Goal: Task Accomplishment & Management: Complete application form

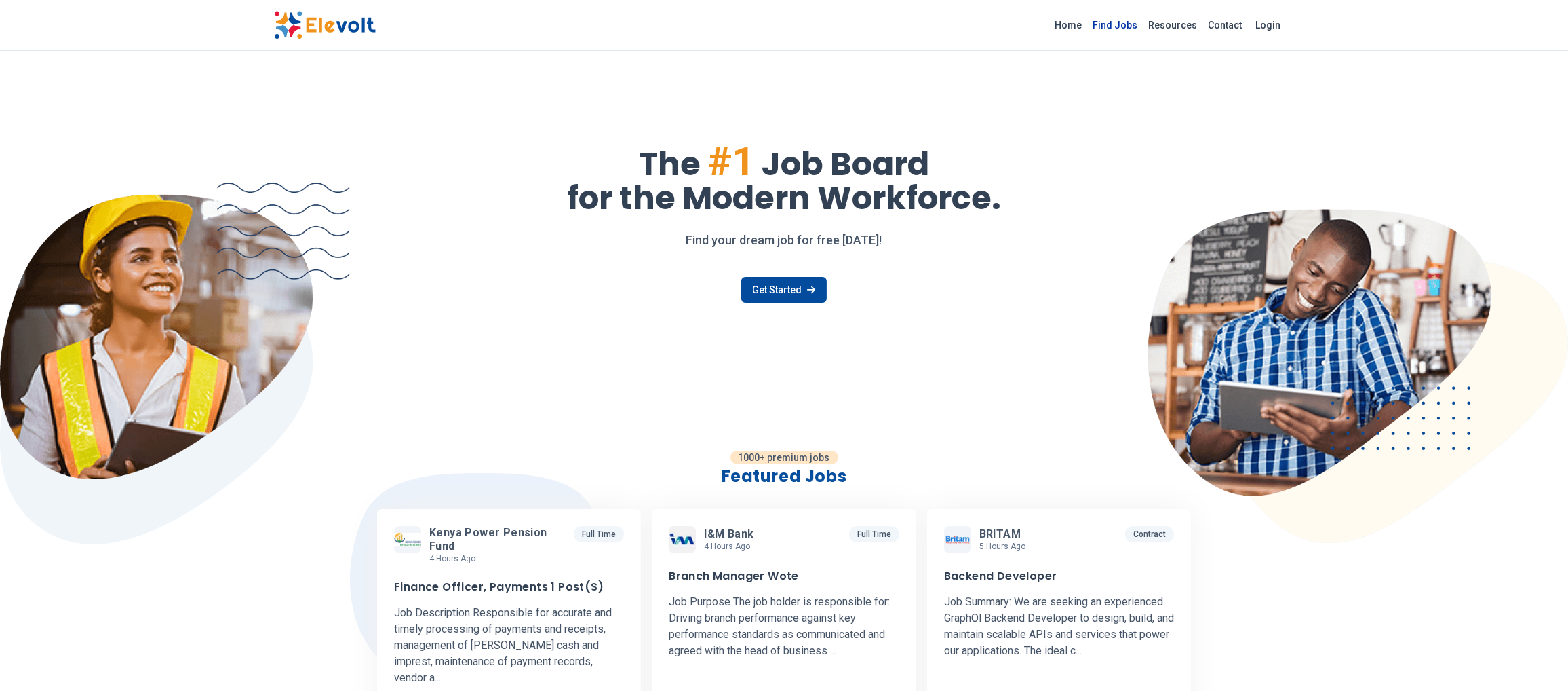
drag, startPoint x: 1123, startPoint y: 19, endPoint x: 1125, endPoint y: 27, distance: 8.2
click at [1123, 19] on link "Find Jobs" at bounding box center [1115, 25] width 56 height 22
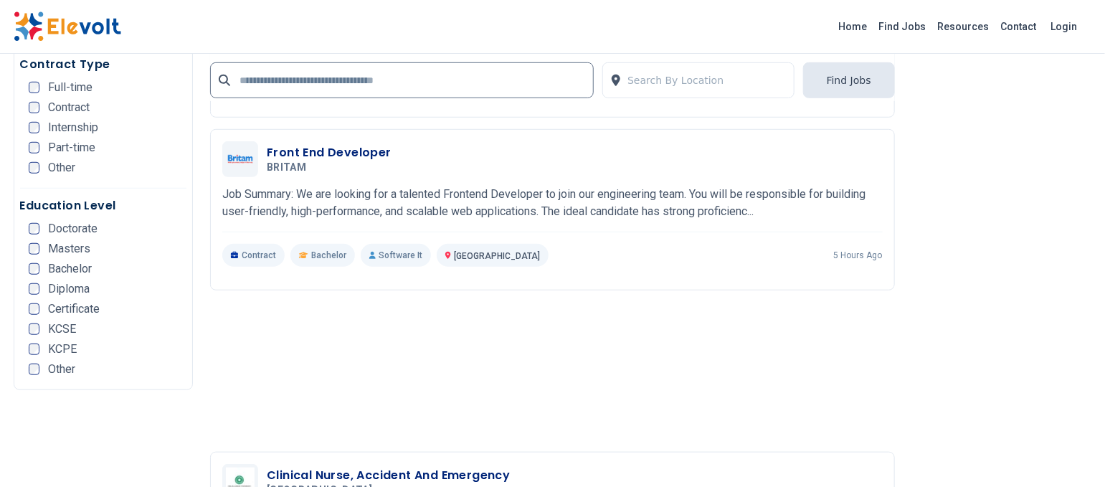
scroll to position [3058, 0]
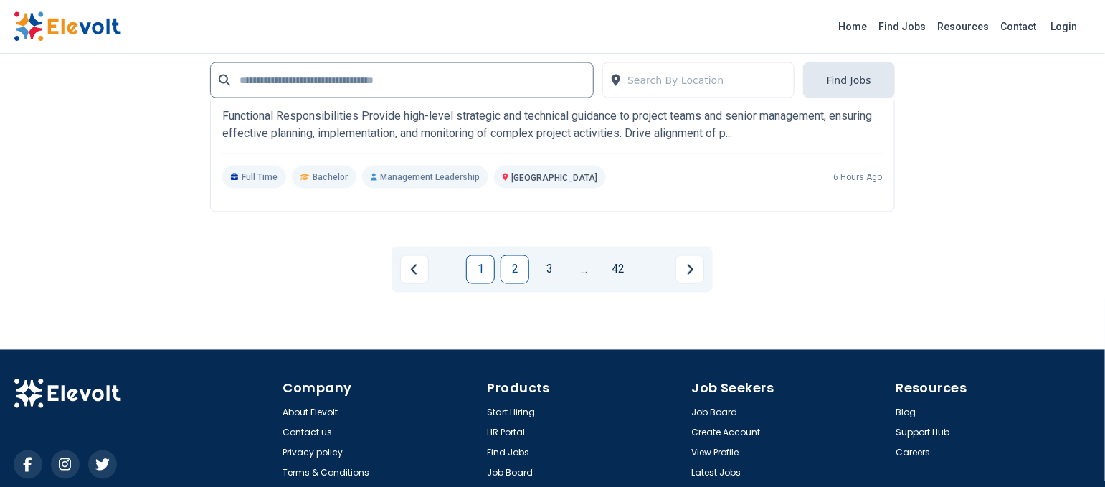
click at [509, 276] on link "2" at bounding box center [514, 269] width 29 height 29
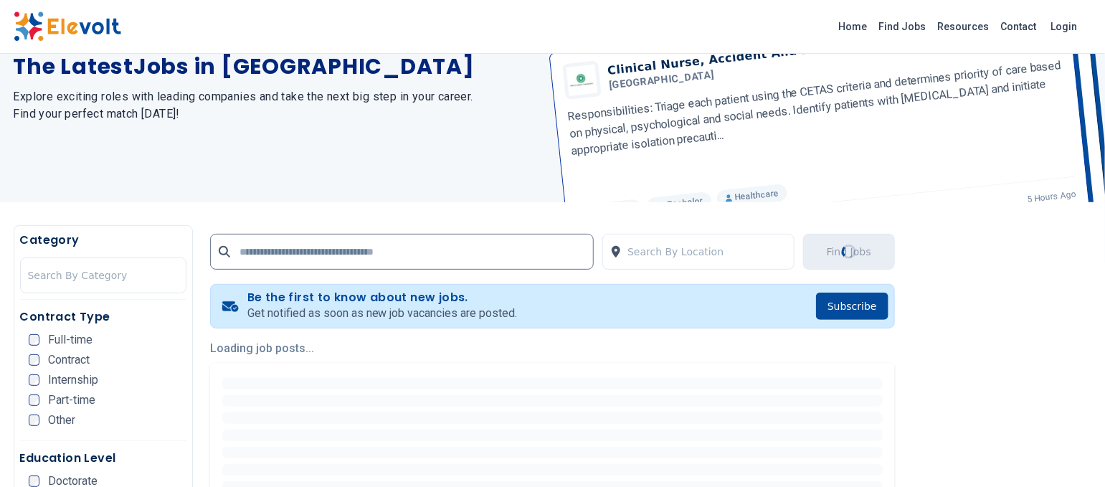
scroll to position [382, 0]
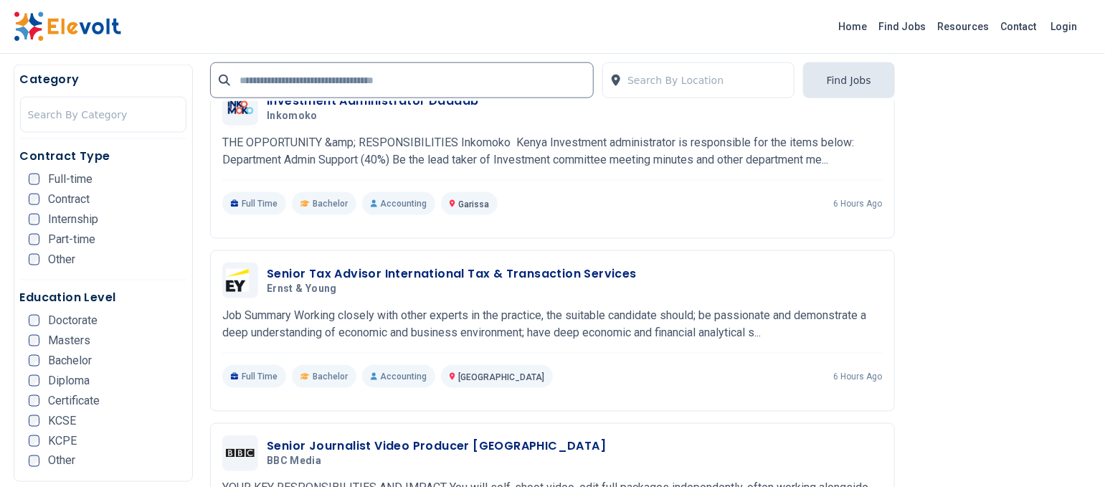
scroll to position [764, 0]
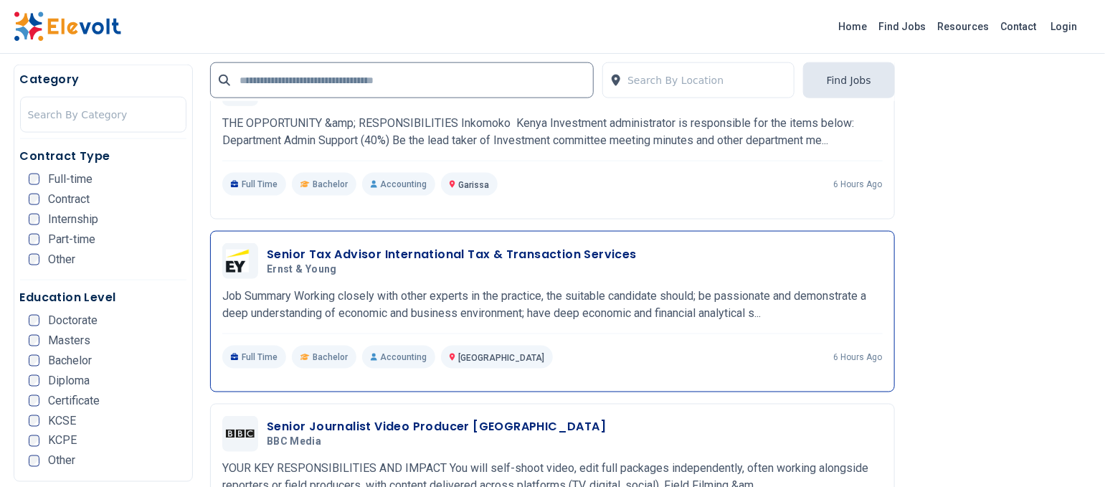
click at [302, 261] on h3 "Senior Tax Advisor International Tax & Transaction Services" at bounding box center [452, 254] width 370 height 17
click at [310, 255] on h3 "Senior Tax Advisor International Tax & Transaction Services" at bounding box center [452, 254] width 370 height 17
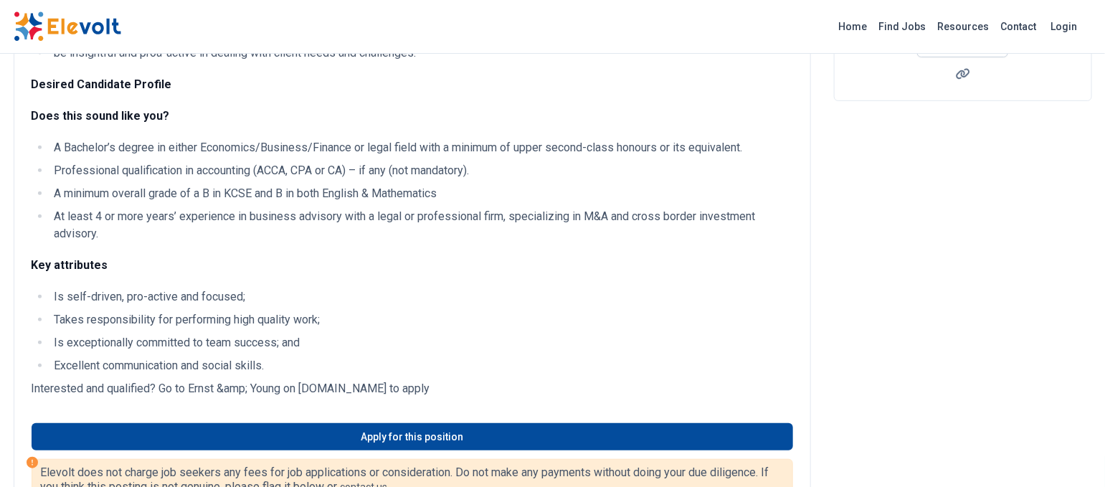
scroll to position [382, 0]
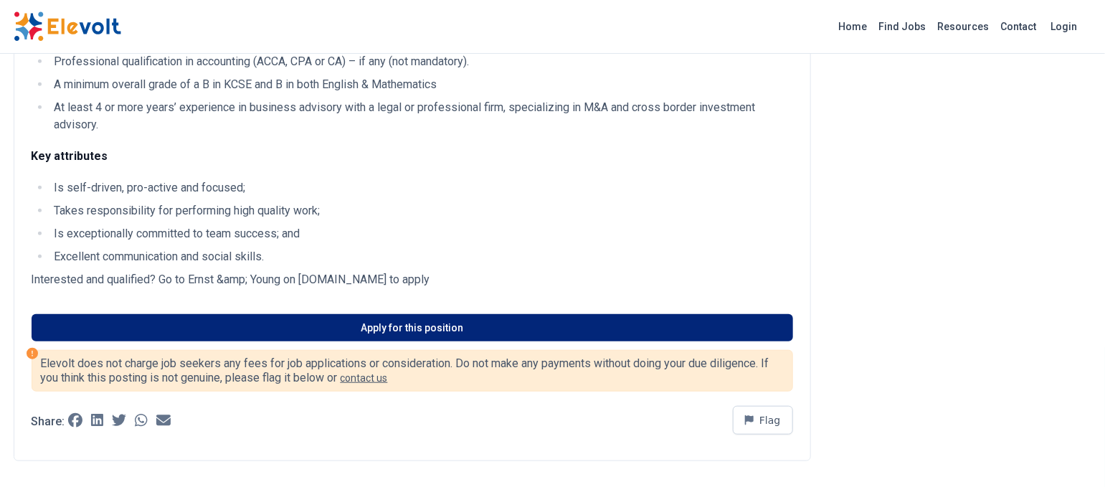
click at [412, 338] on link "Apply for this position" at bounding box center [412, 327] width 761 height 27
click at [380, 323] on link "Apply for this position" at bounding box center [412, 327] width 761 height 27
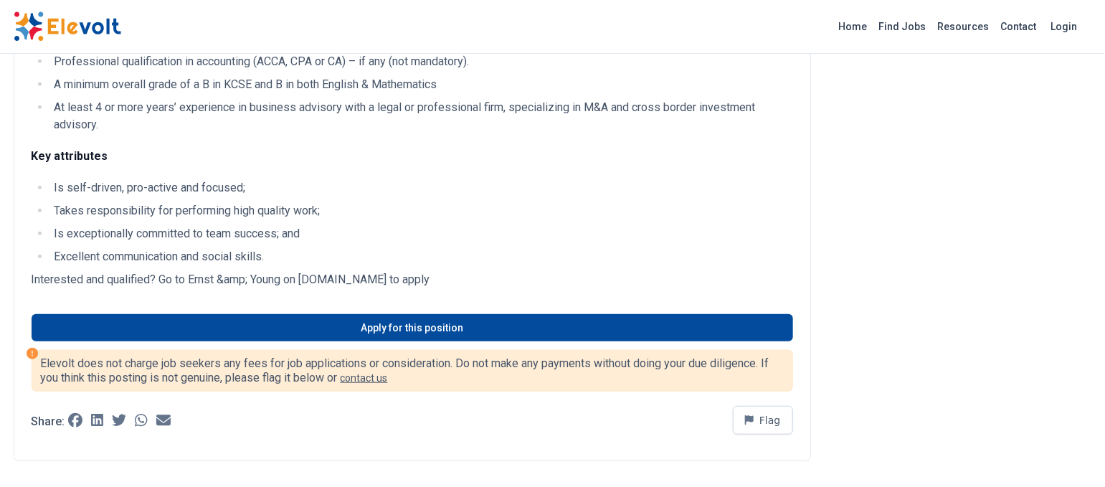
click at [358, 341] on div "Job Summary Working closely with other experts in the practice, the suitable ca…" at bounding box center [412, 112] width 797 height 698
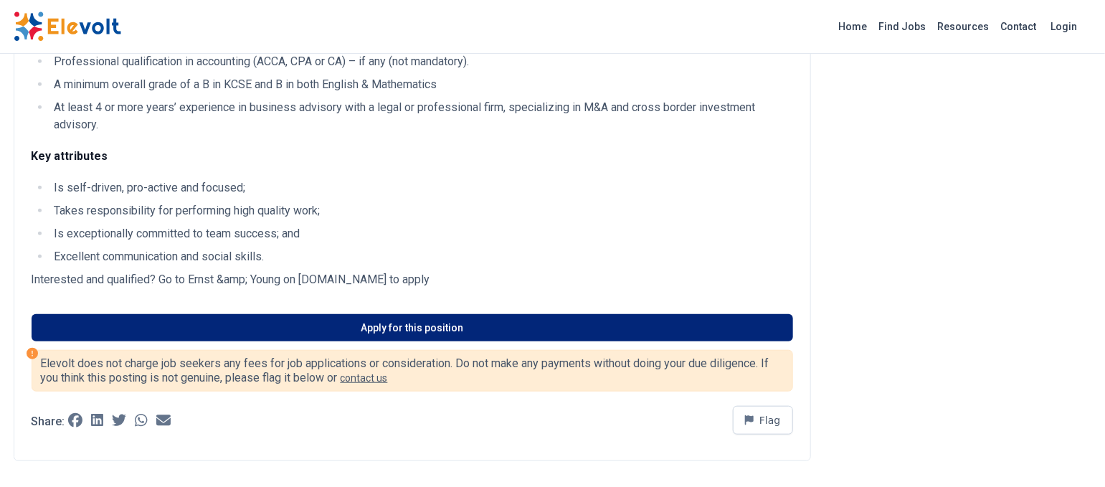
drag, startPoint x: 364, startPoint y: 334, endPoint x: 386, endPoint y: 335, distance: 22.2
click at [366, 334] on link "Apply for this position" at bounding box center [412, 327] width 761 height 27
